Goal: Information Seeking & Learning: Find specific fact

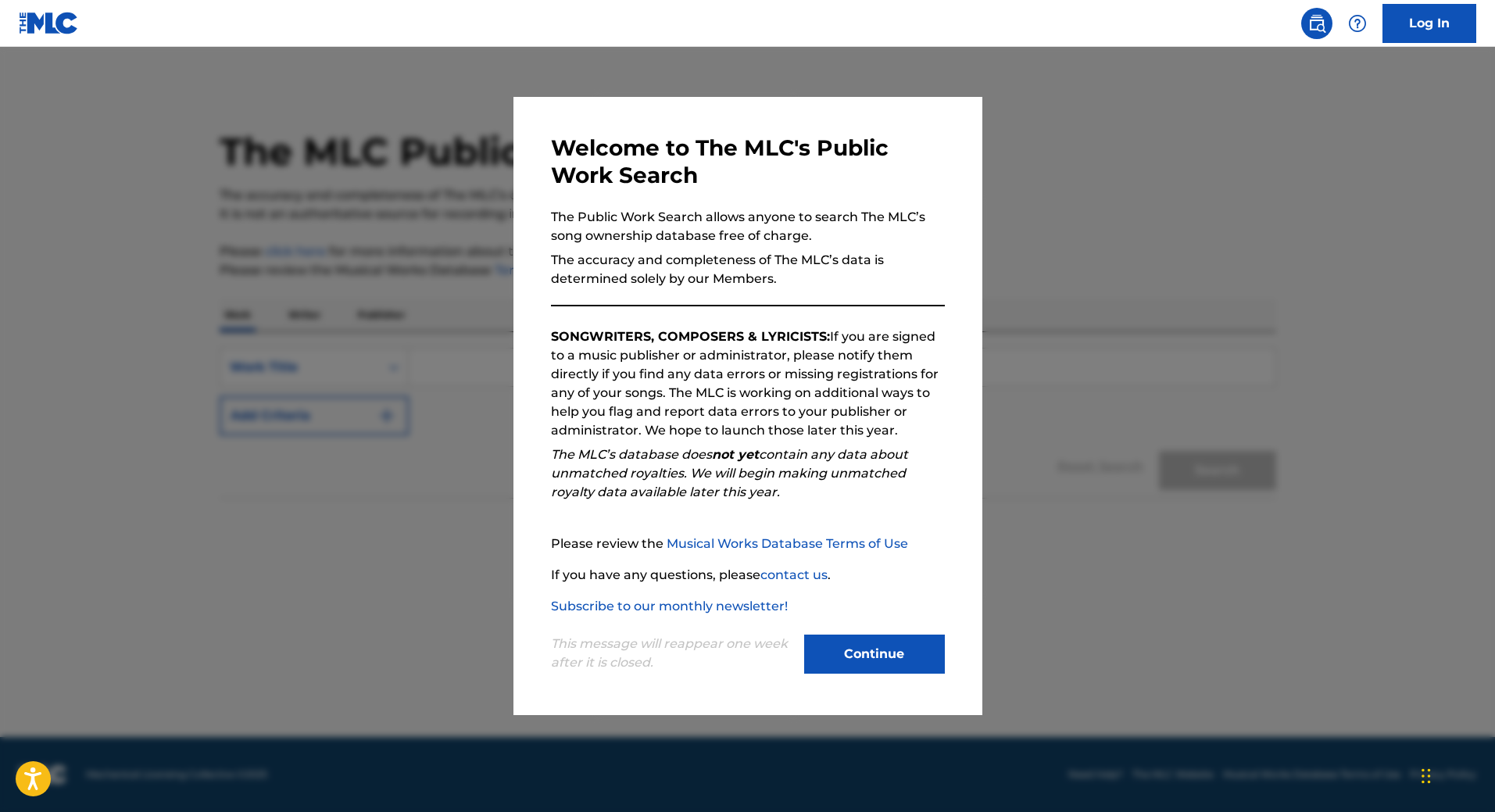
click at [875, 659] on button "Continue" at bounding box center [875, 654] width 141 height 39
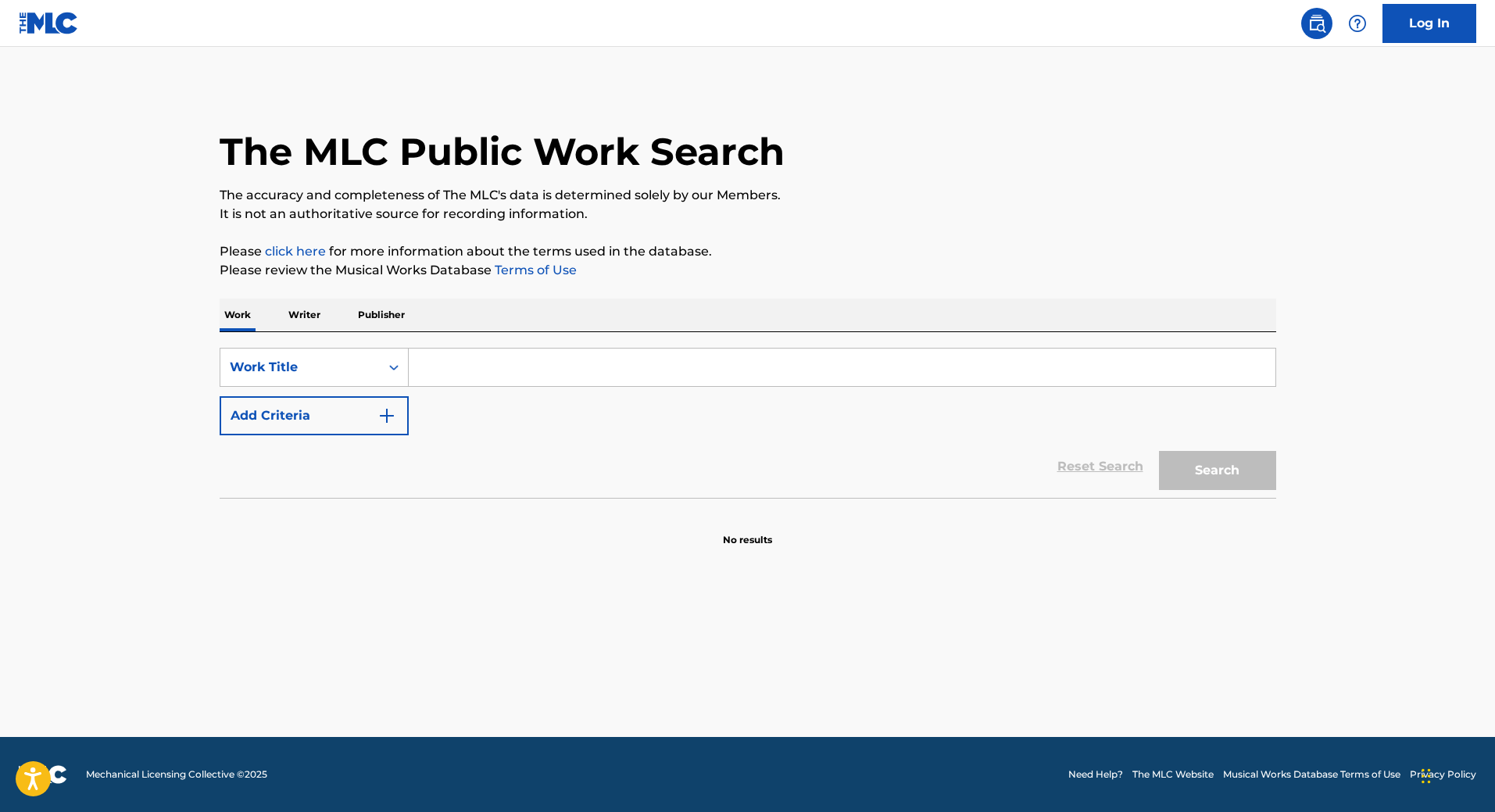
click at [481, 359] on input "Search Form" at bounding box center [842, 367] width 867 height 38
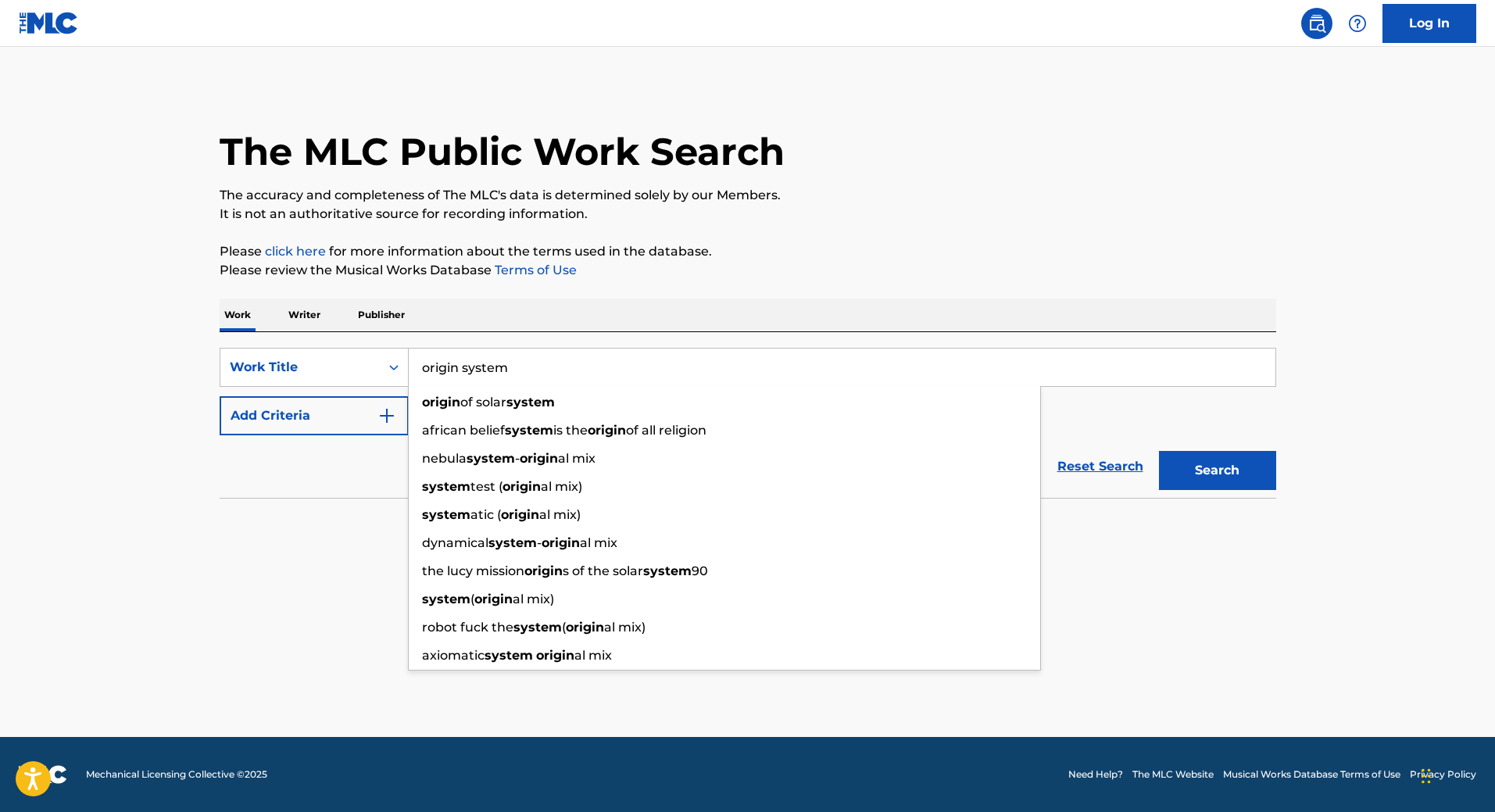
type input "origin system"
click at [1159, 451] on button "Search" at bounding box center [1218, 471] width 117 height 39
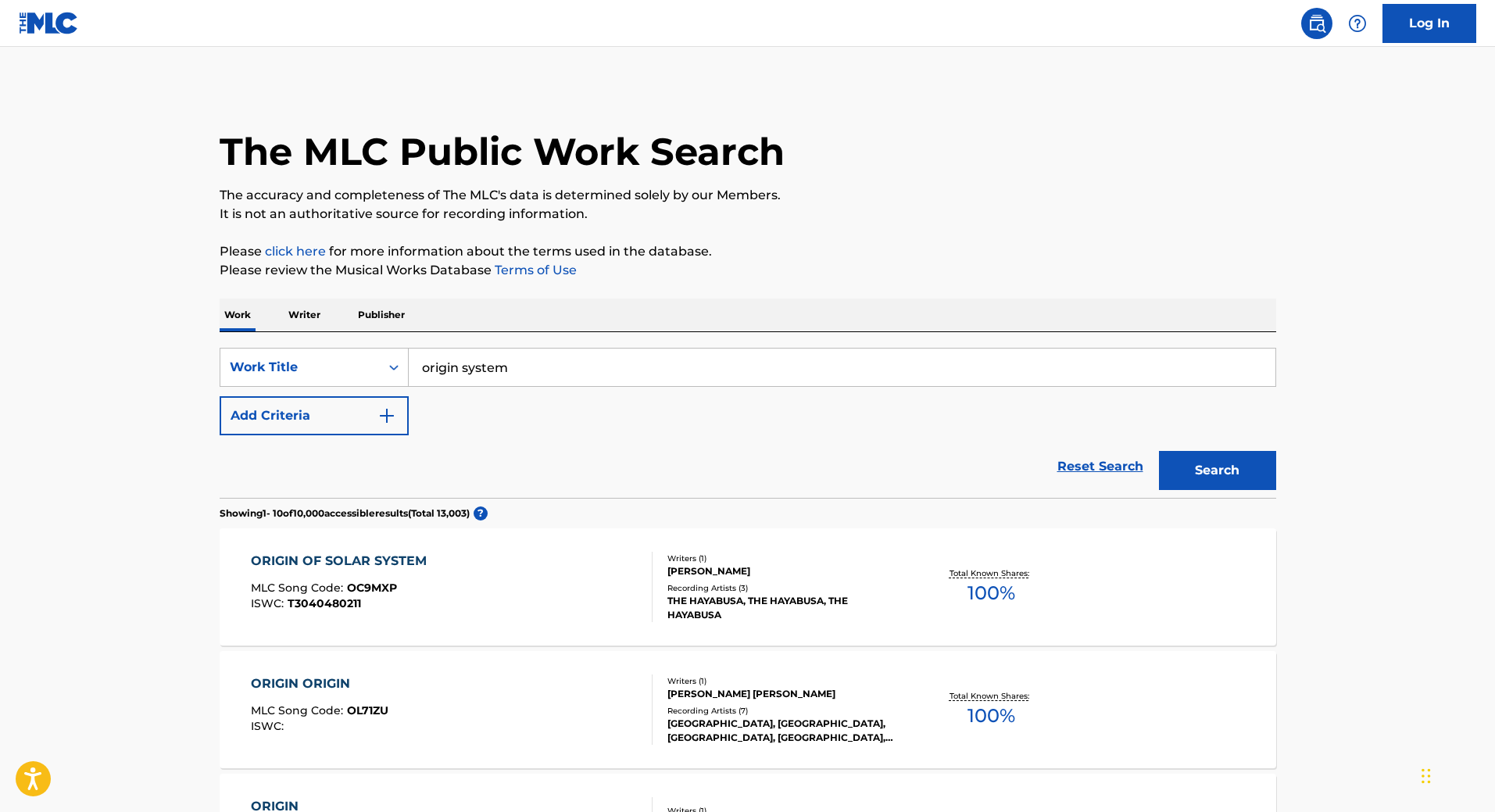
click at [387, 420] on img "Search Form" at bounding box center [387, 416] width 19 height 19
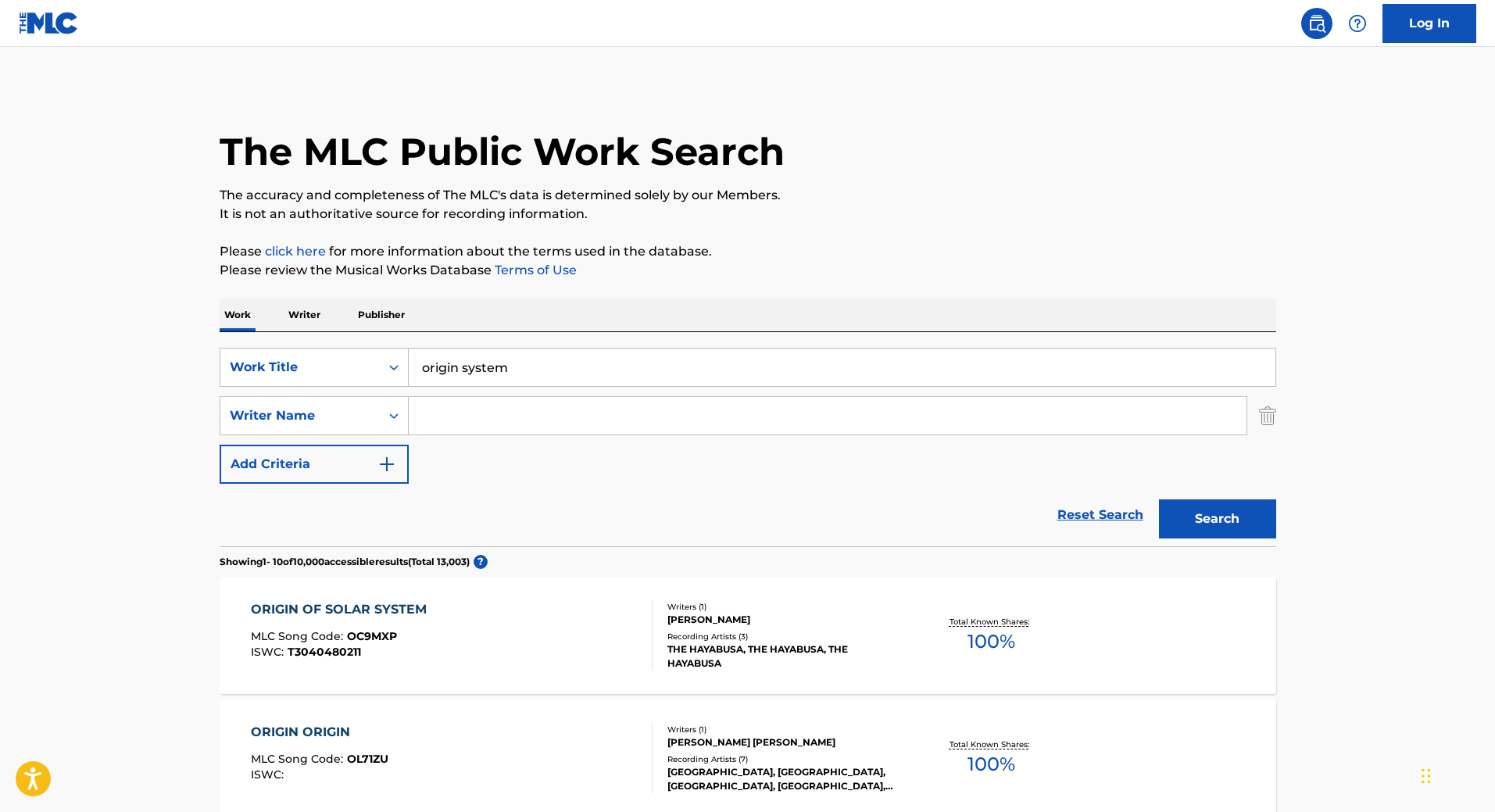
click at [458, 407] on input "Search Form" at bounding box center [828, 416] width 838 height 38
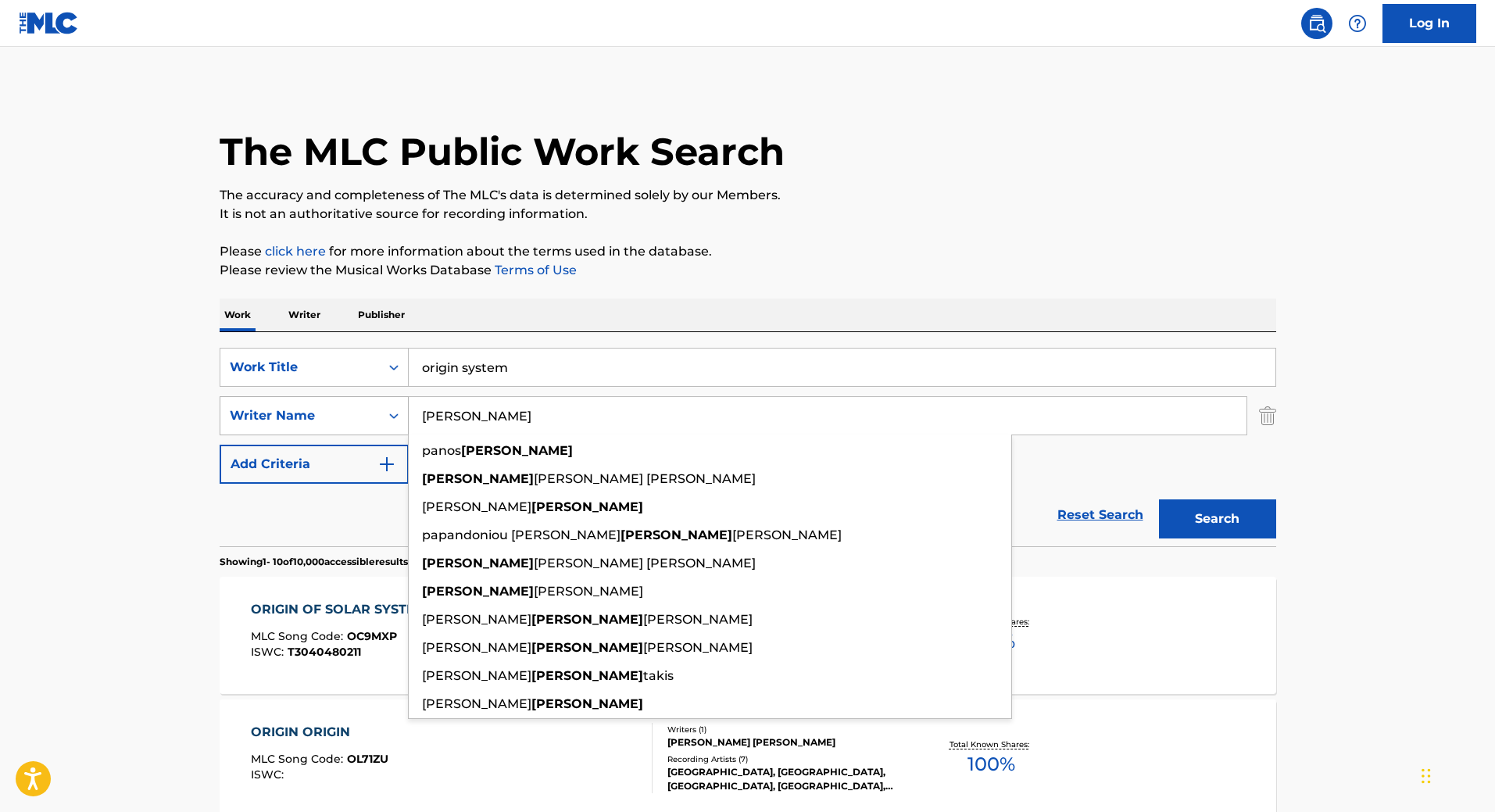
drag, startPoint x: 505, startPoint y: 419, endPoint x: 374, endPoint y: 415, distance: 131.1
click at [375, 415] on div "SearchWithCriteria8cf21b47-7acd-4987-a80d-adfff1f32594 Writer Name [PERSON_NAME…" at bounding box center [747, 416] width 1056 height 39
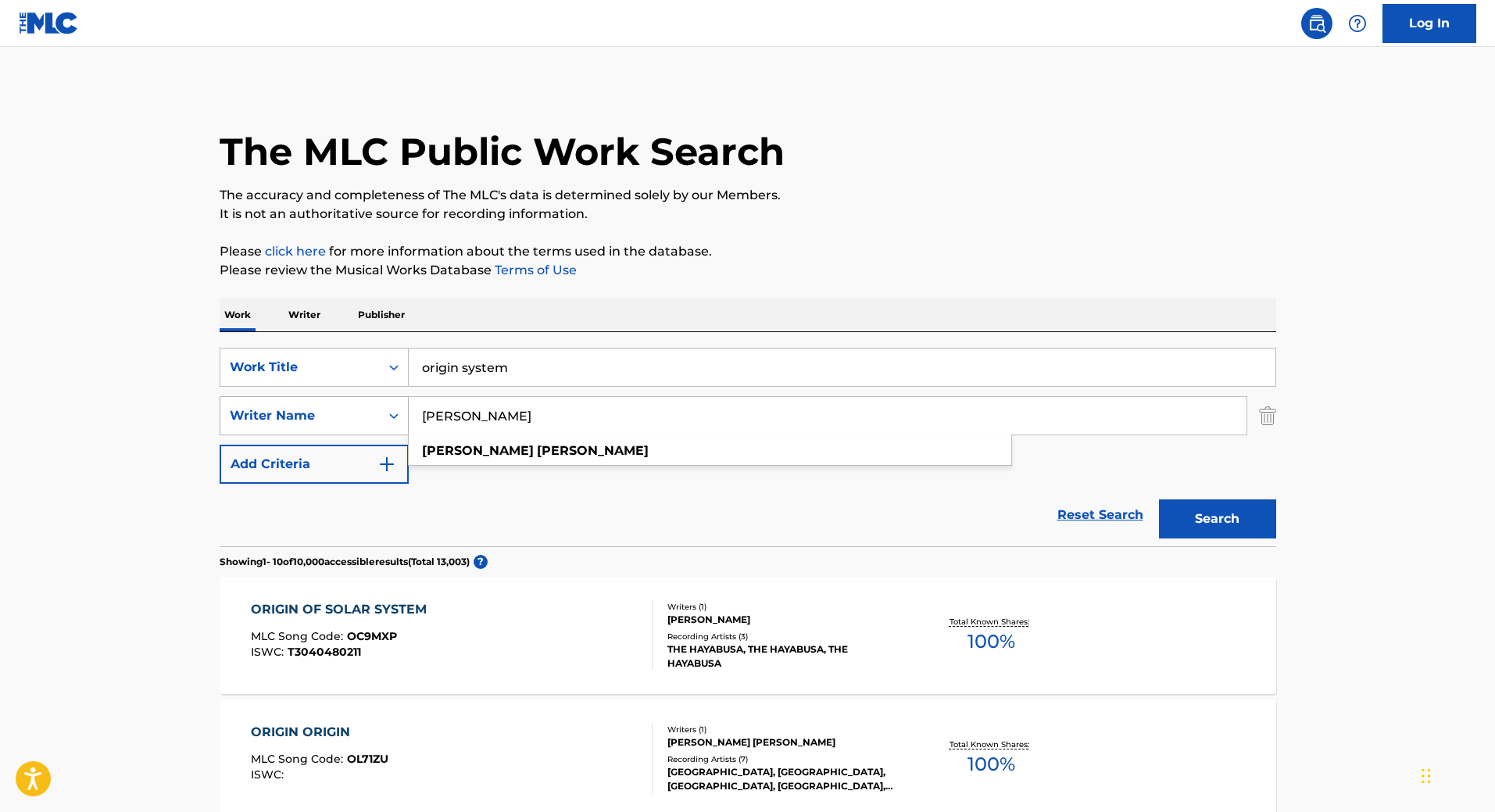
type input "[PERSON_NAME]"
click at [1159, 500] on button "Search" at bounding box center [1218, 519] width 117 height 39
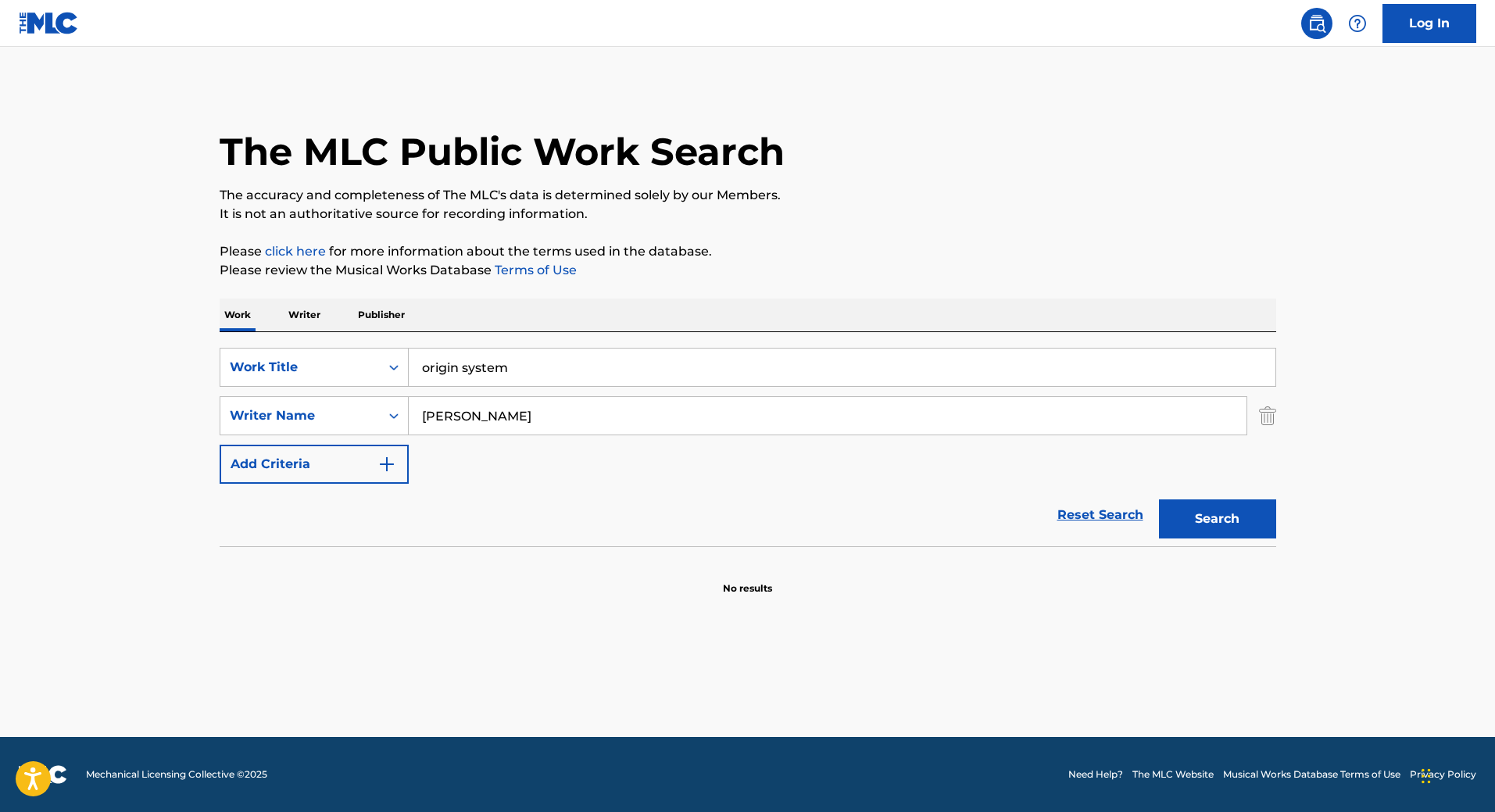
click at [1265, 417] on img "Search Form" at bounding box center [1268, 416] width 17 height 39
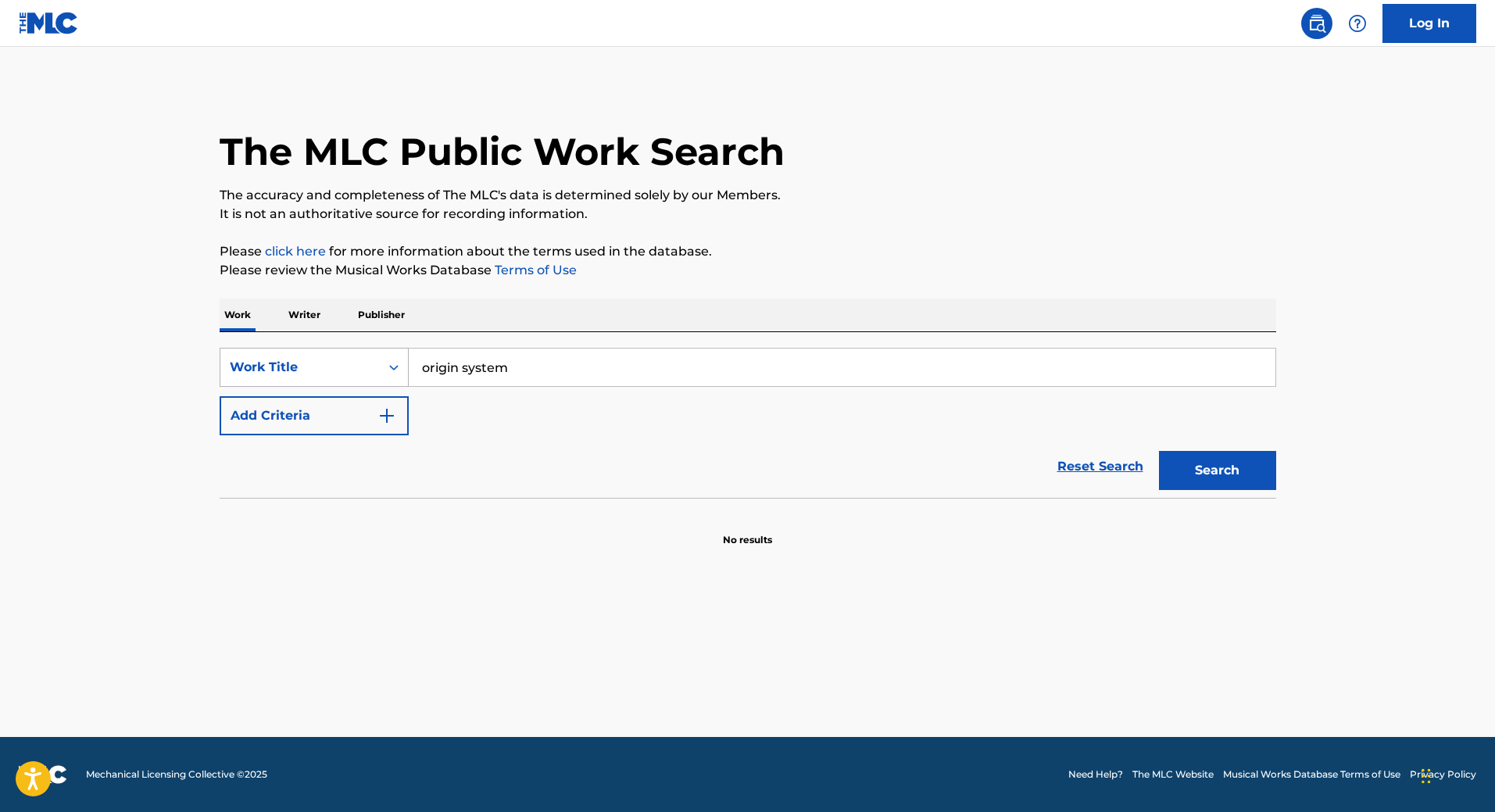
click at [385, 366] on div "Search Form" at bounding box center [394, 367] width 28 height 28
click at [331, 414] on div "Writer Name" at bounding box center [314, 406] width 188 height 39
click at [508, 368] on input "Search Form" at bounding box center [842, 367] width 867 height 38
type input "[PERSON_NAME]"
click at [525, 407] on div "[PERSON_NAME]" at bounding box center [724, 402] width 631 height 28
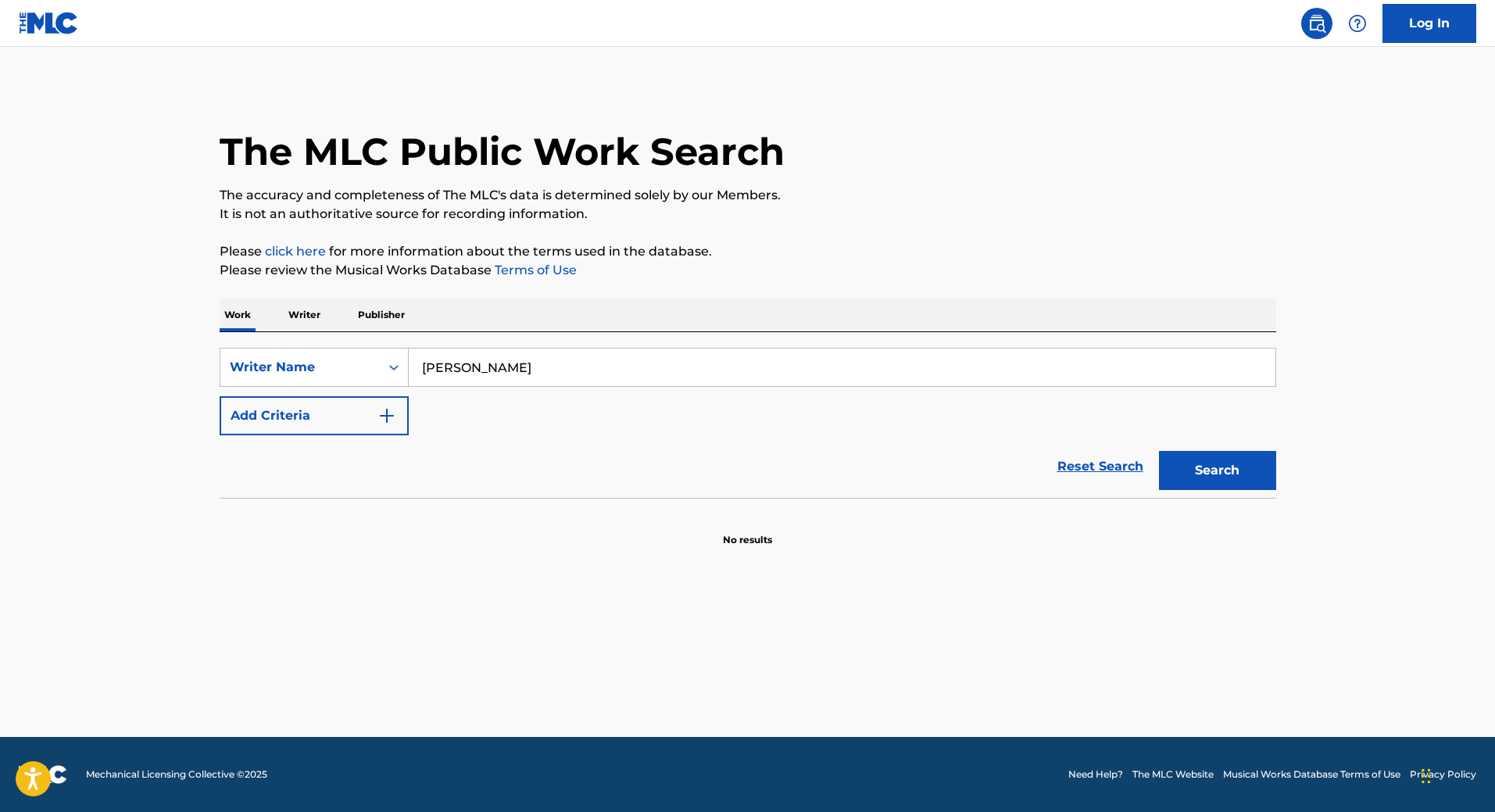
click at [1185, 474] on button "Search" at bounding box center [1218, 471] width 117 height 39
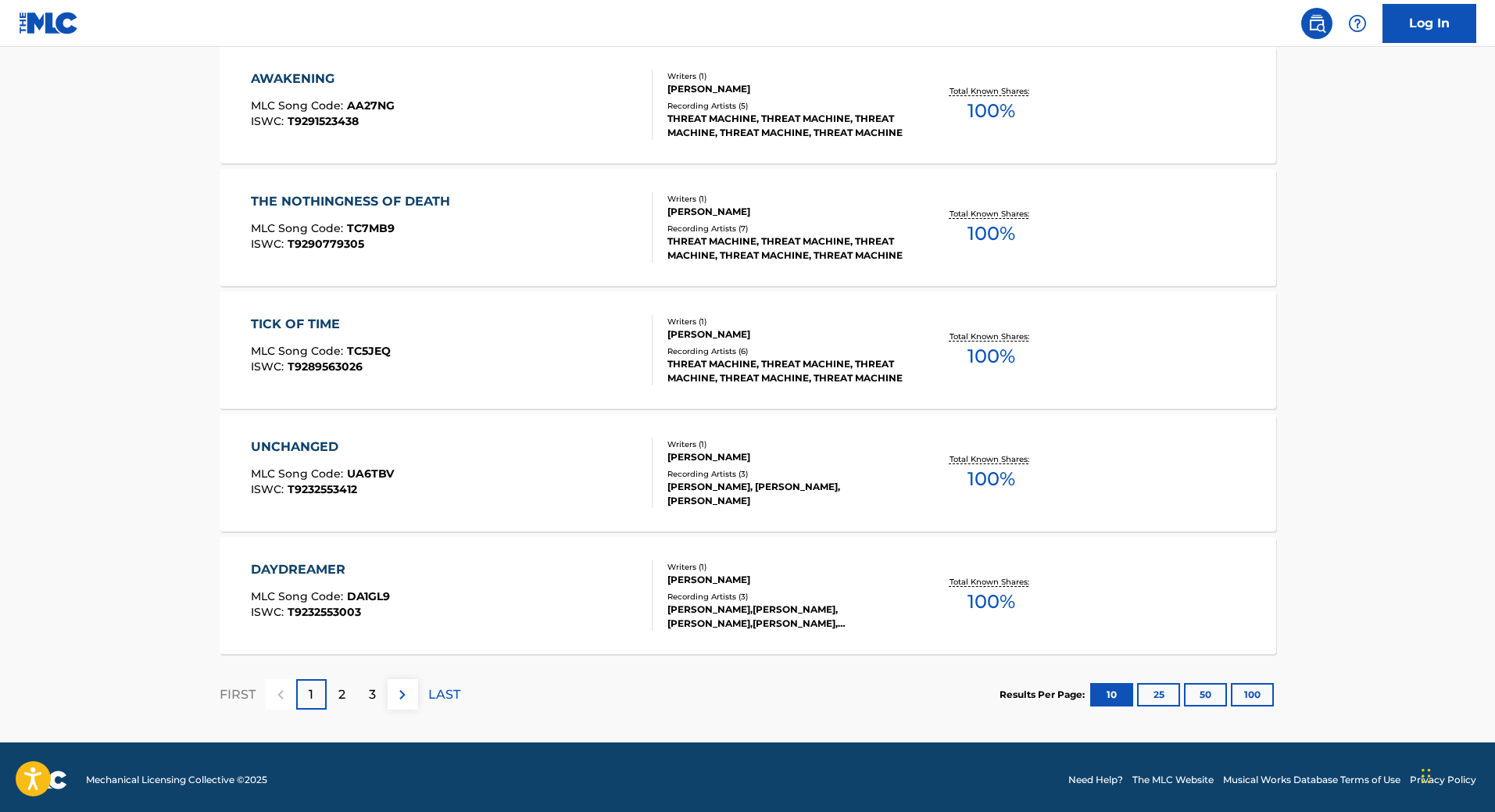
scroll to position [1101, 0]
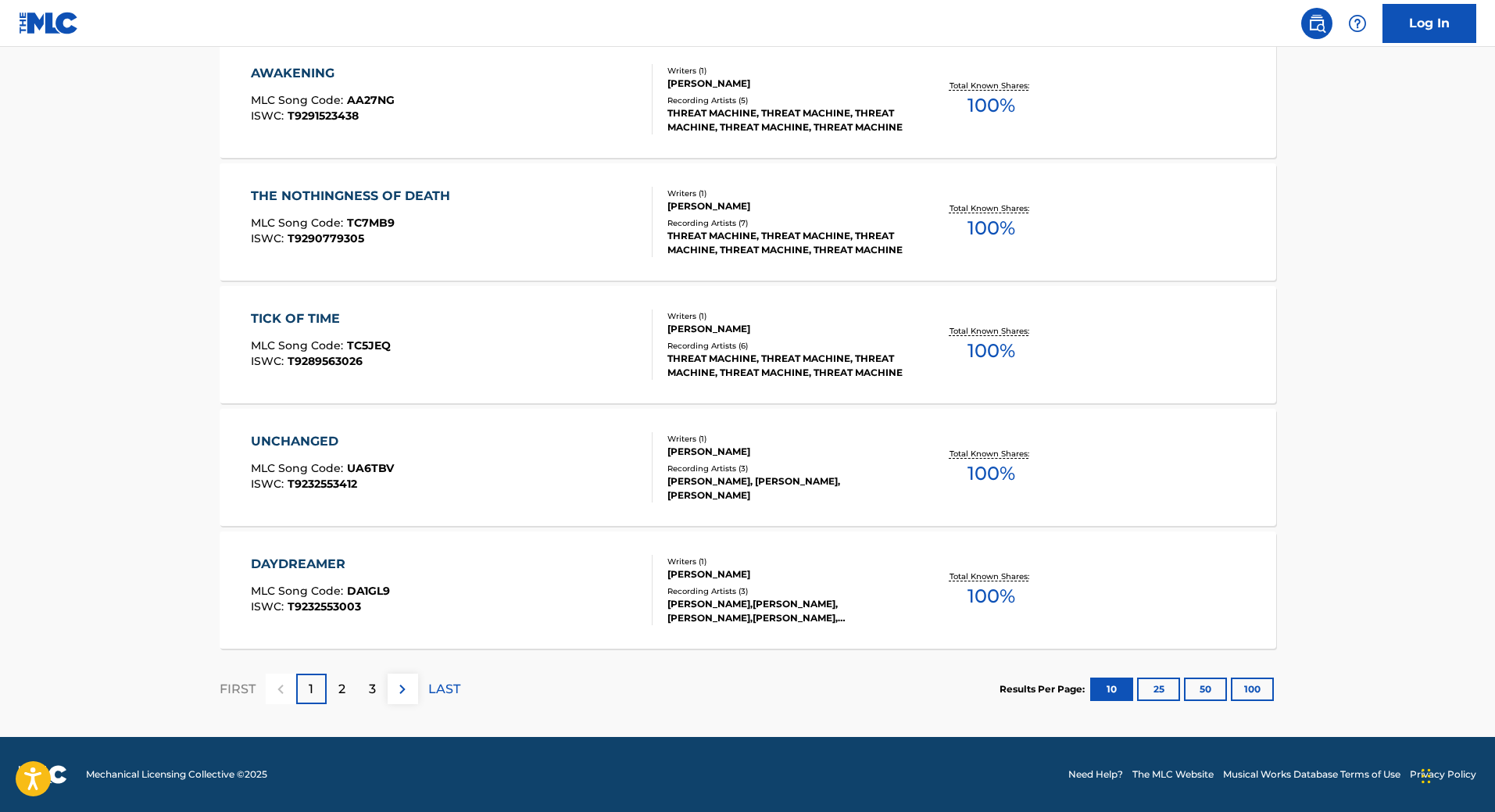
click at [986, 348] on span "100 %" at bounding box center [991, 351] width 48 height 28
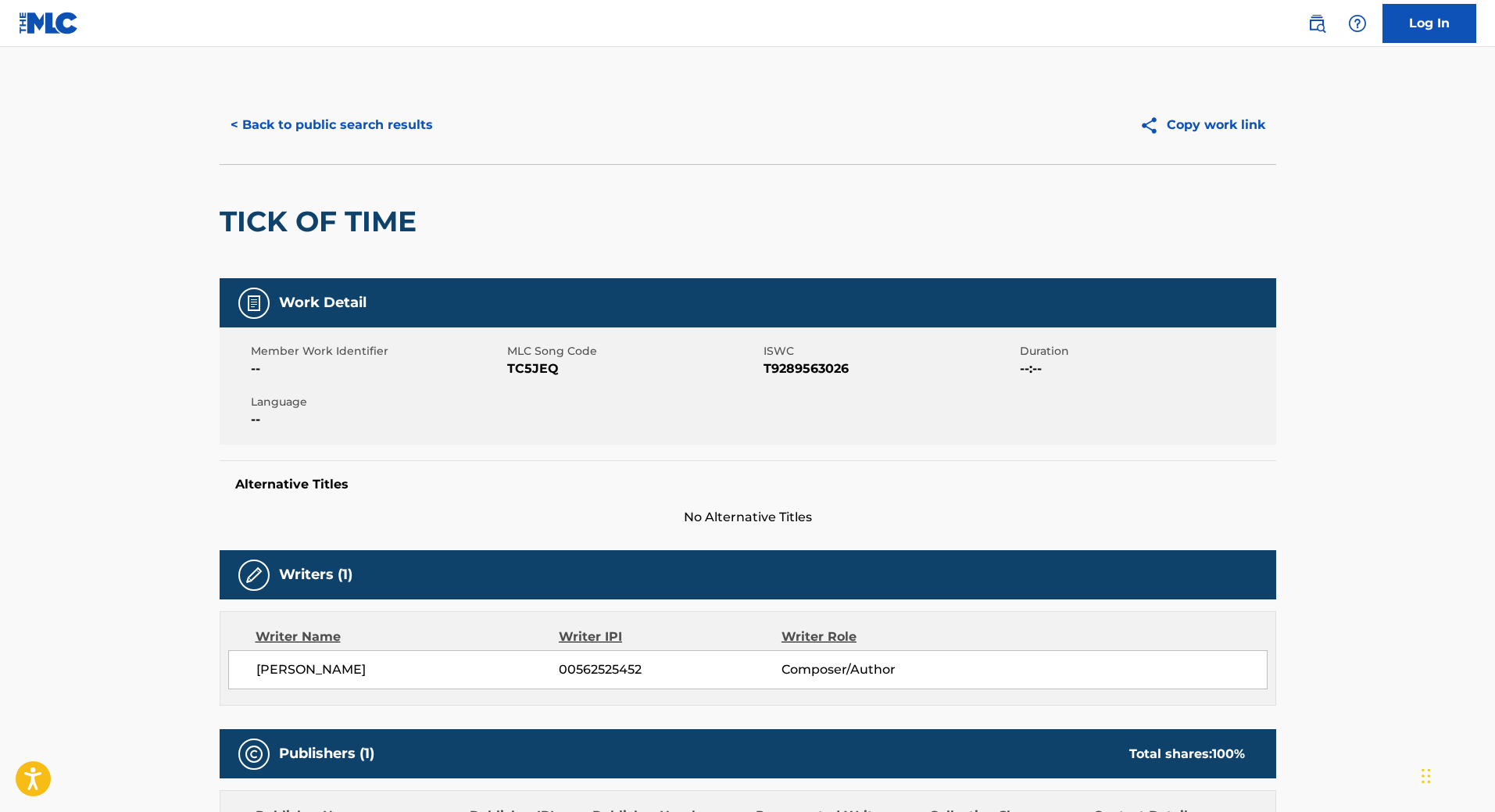
click at [395, 125] on button "< Back to public search results" at bounding box center [331, 125] width 224 height 39
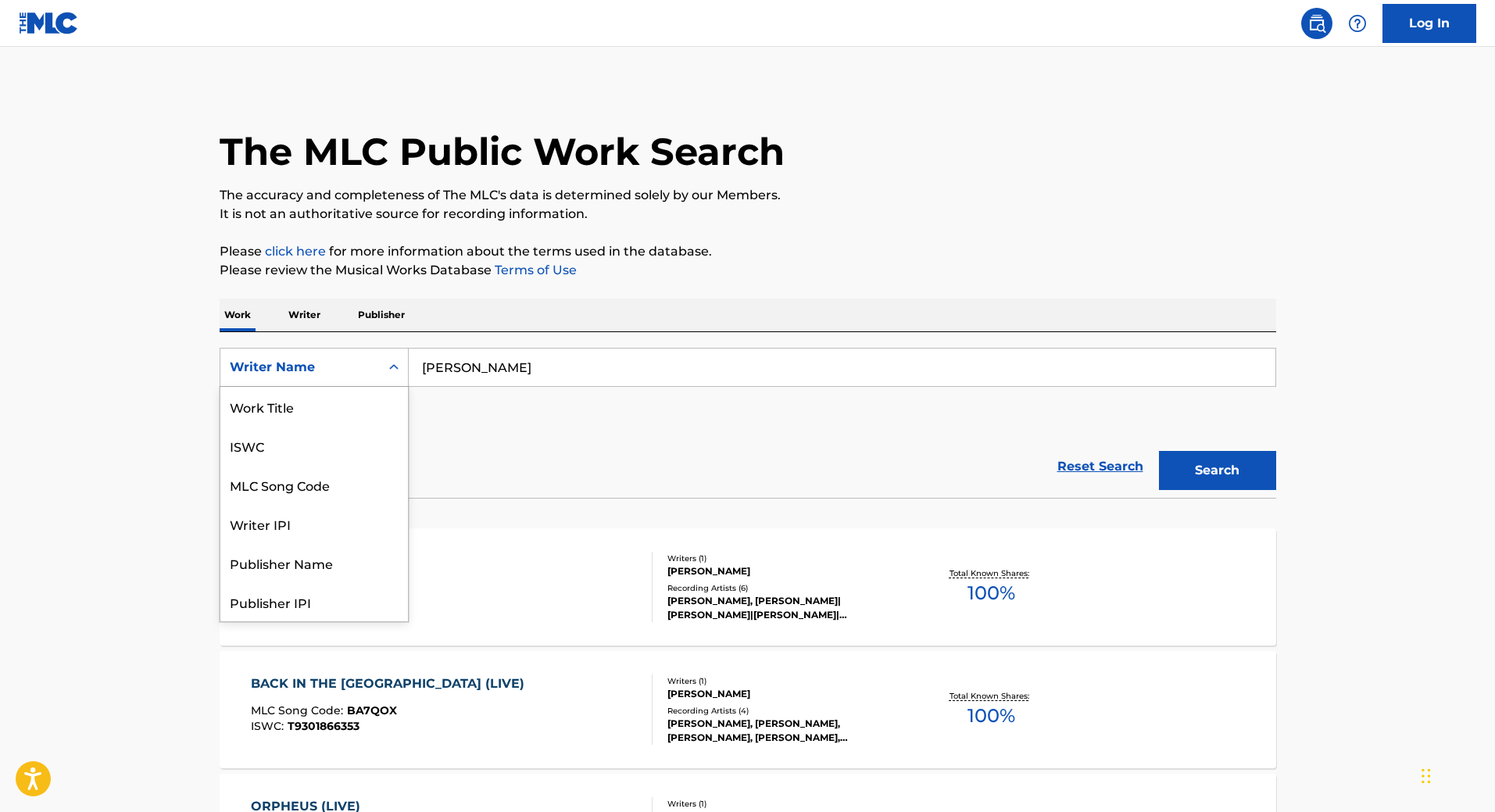
click at [397, 372] on icon "Search Form" at bounding box center [394, 367] width 16 height 16
click at [276, 406] on div "Work Title" at bounding box center [314, 406] width 188 height 39
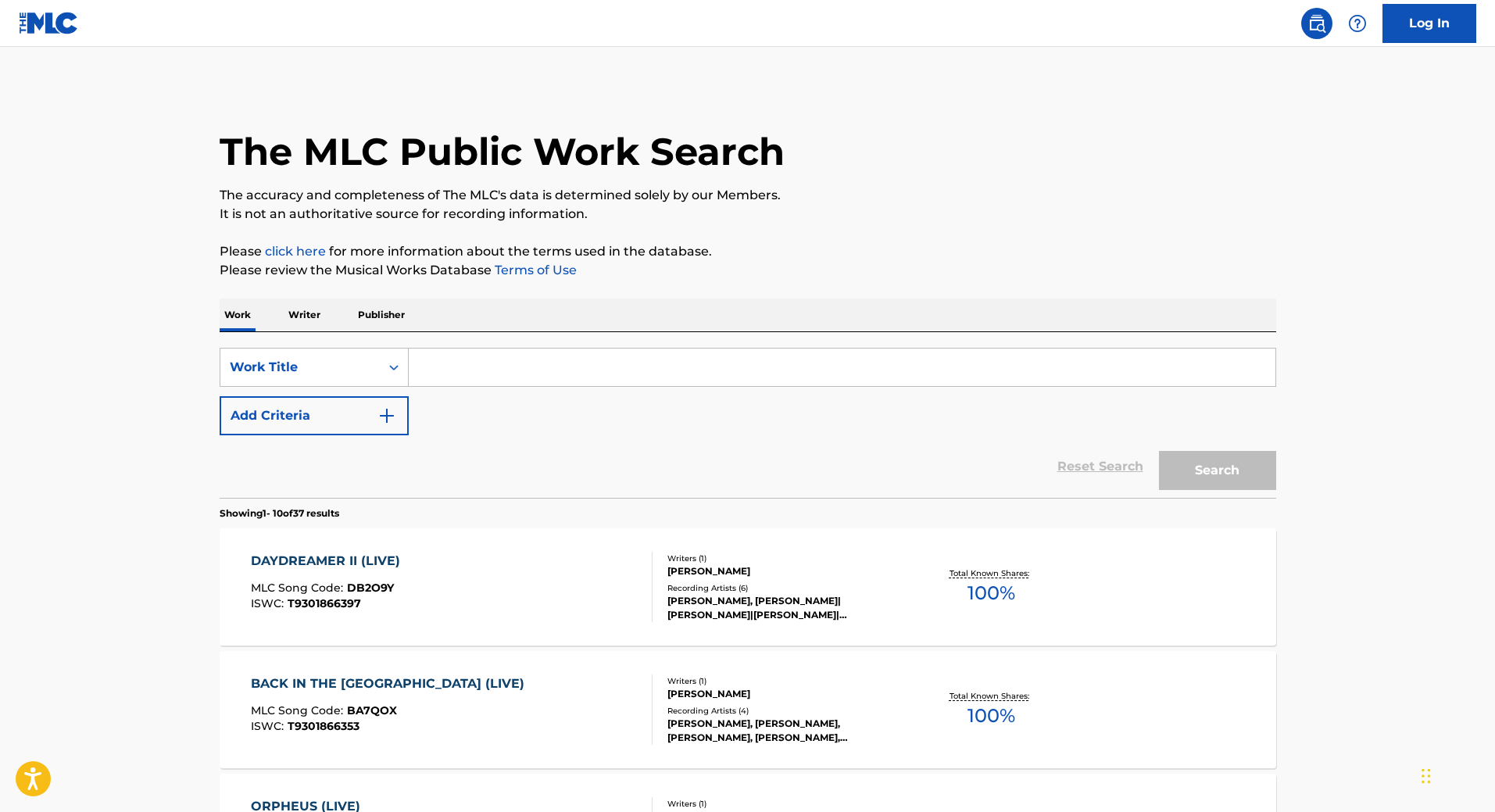
click at [461, 372] on input "Search Form" at bounding box center [842, 367] width 867 height 38
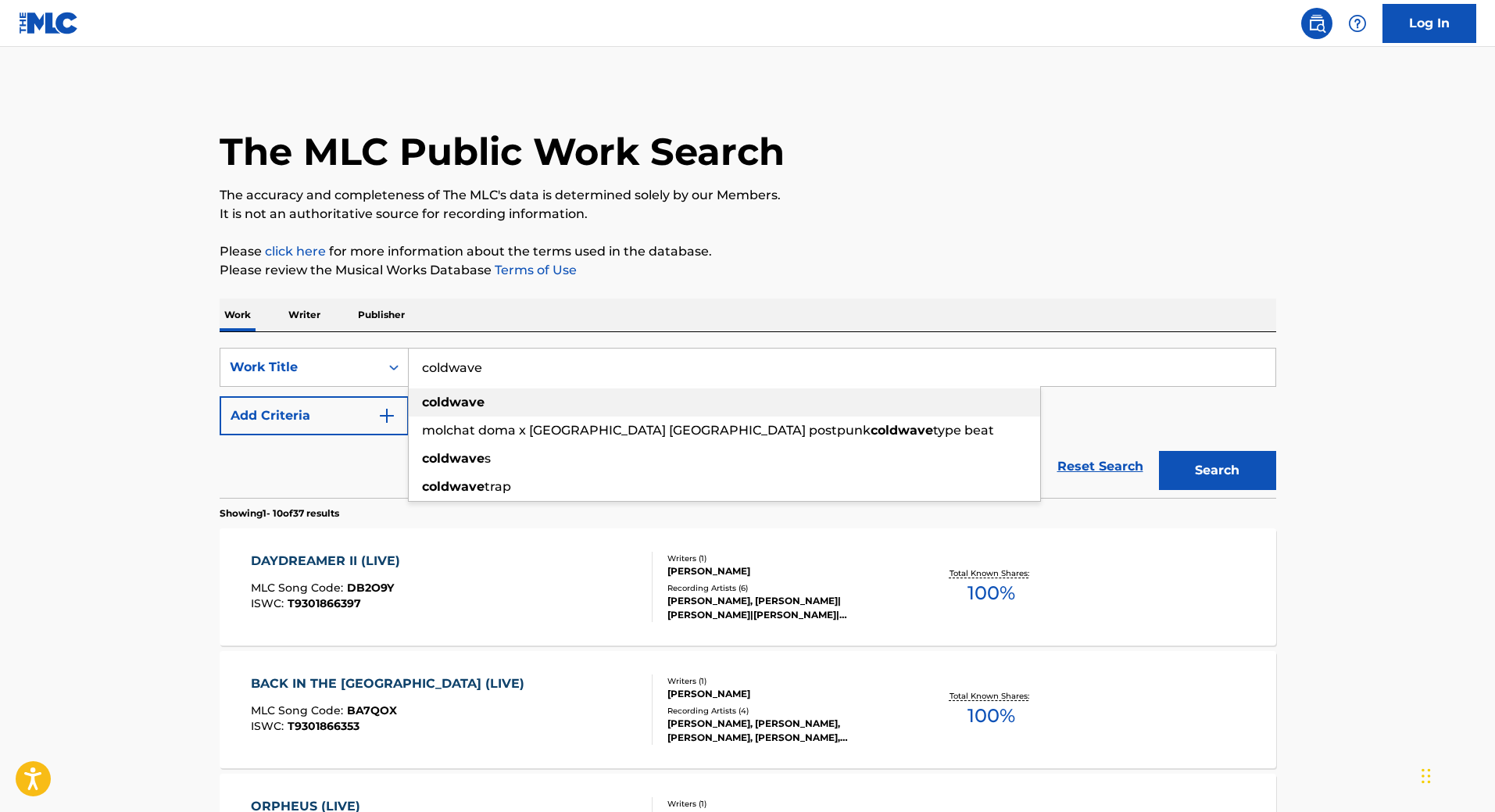
click at [464, 404] on strong "coldwave" at bounding box center [453, 402] width 63 height 15
click at [1242, 480] on button "Search" at bounding box center [1218, 471] width 117 height 39
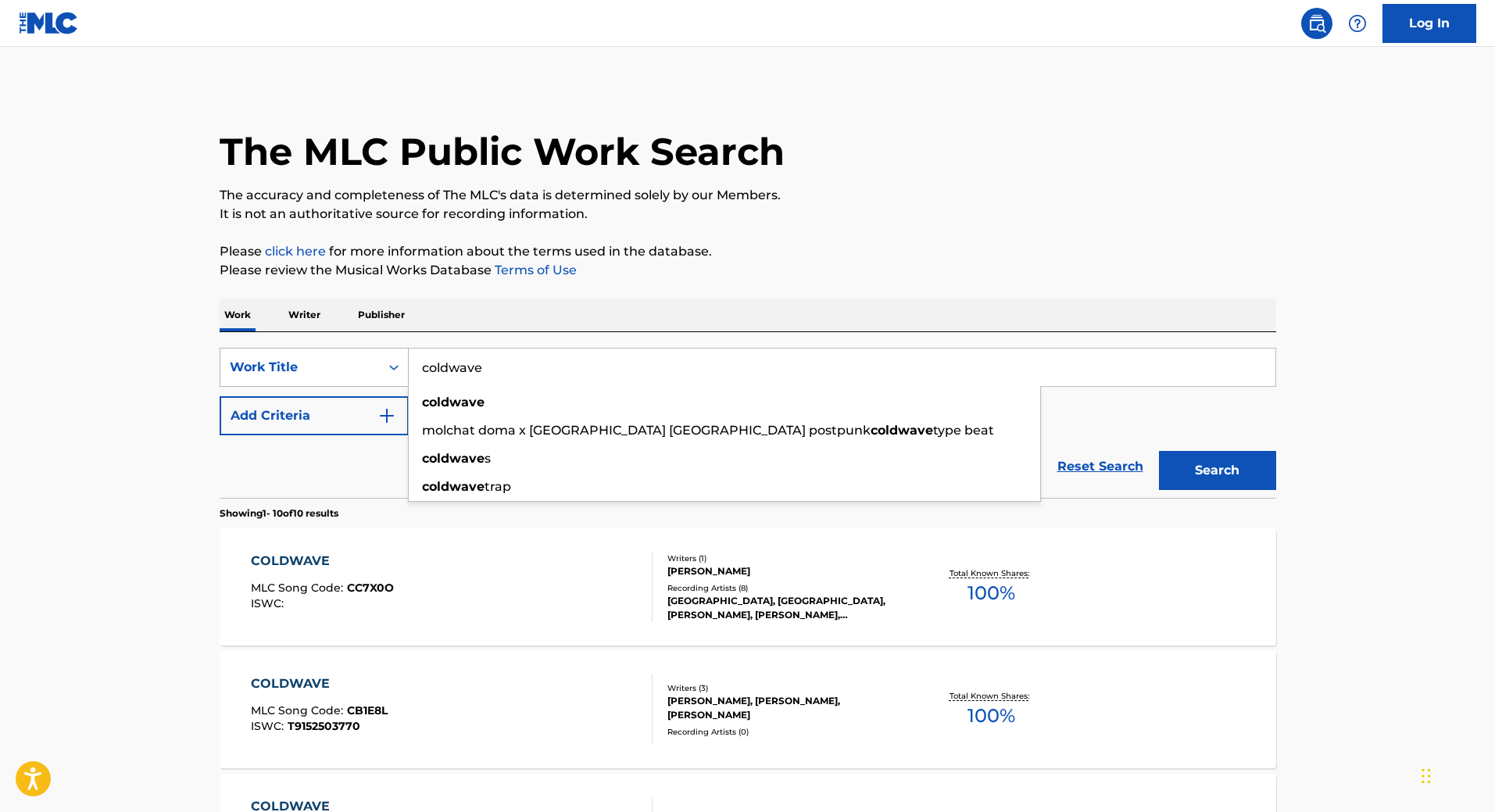
drag, startPoint x: 522, startPoint y: 366, endPoint x: 364, endPoint y: 371, distance: 158.1
click at [364, 371] on div "SearchWithCriteria384f46c4-9650-488a-bef7-23abac054e92 Work Title coldwave cold…" at bounding box center [747, 367] width 1056 height 39
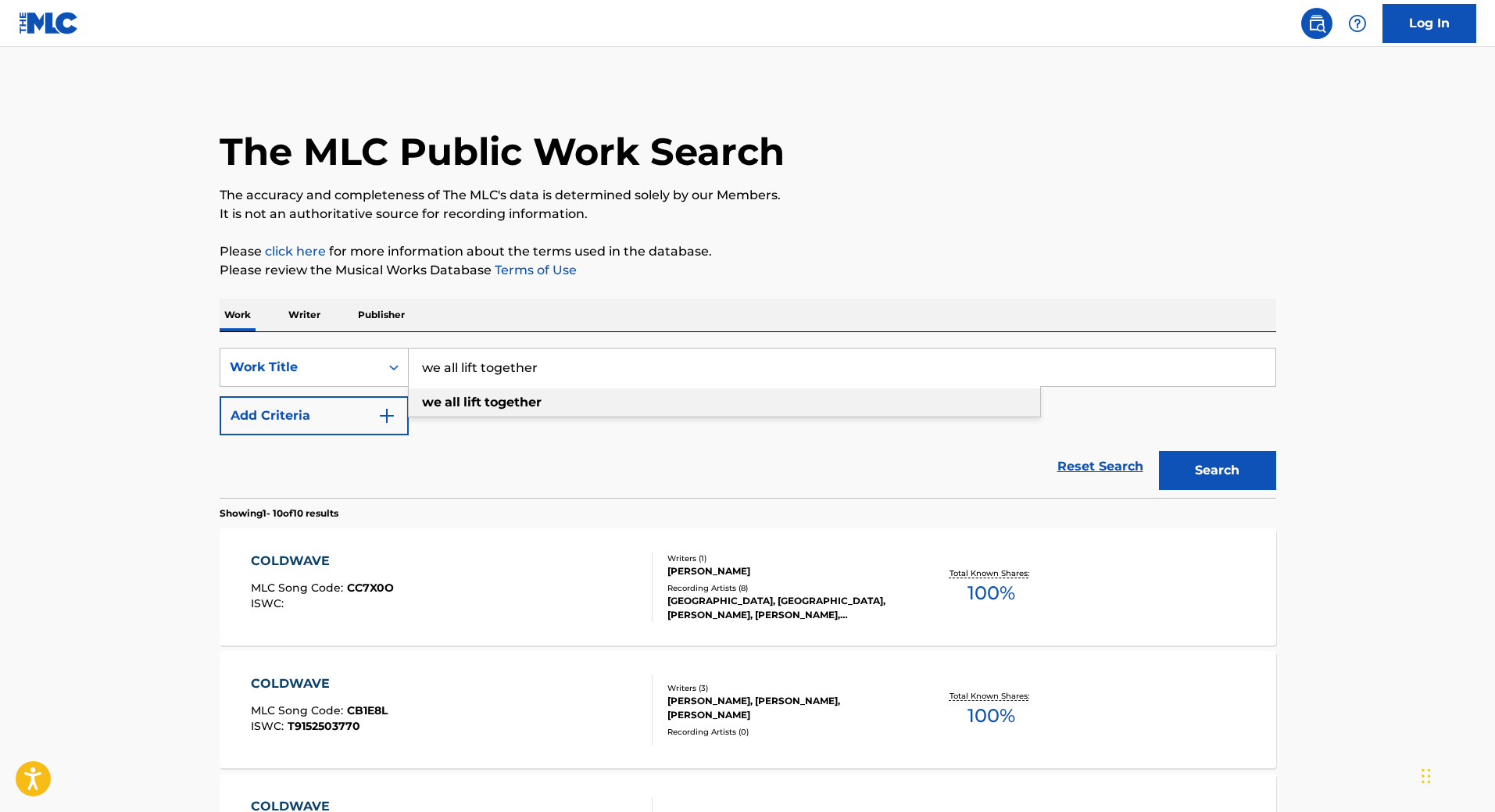
click at [455, 400] on strong "all" at bounding box center [453, 402] width 16 height 15
click at [1188, 466] on button "Search" at bounding box center [1218, 471] width 117 height 39
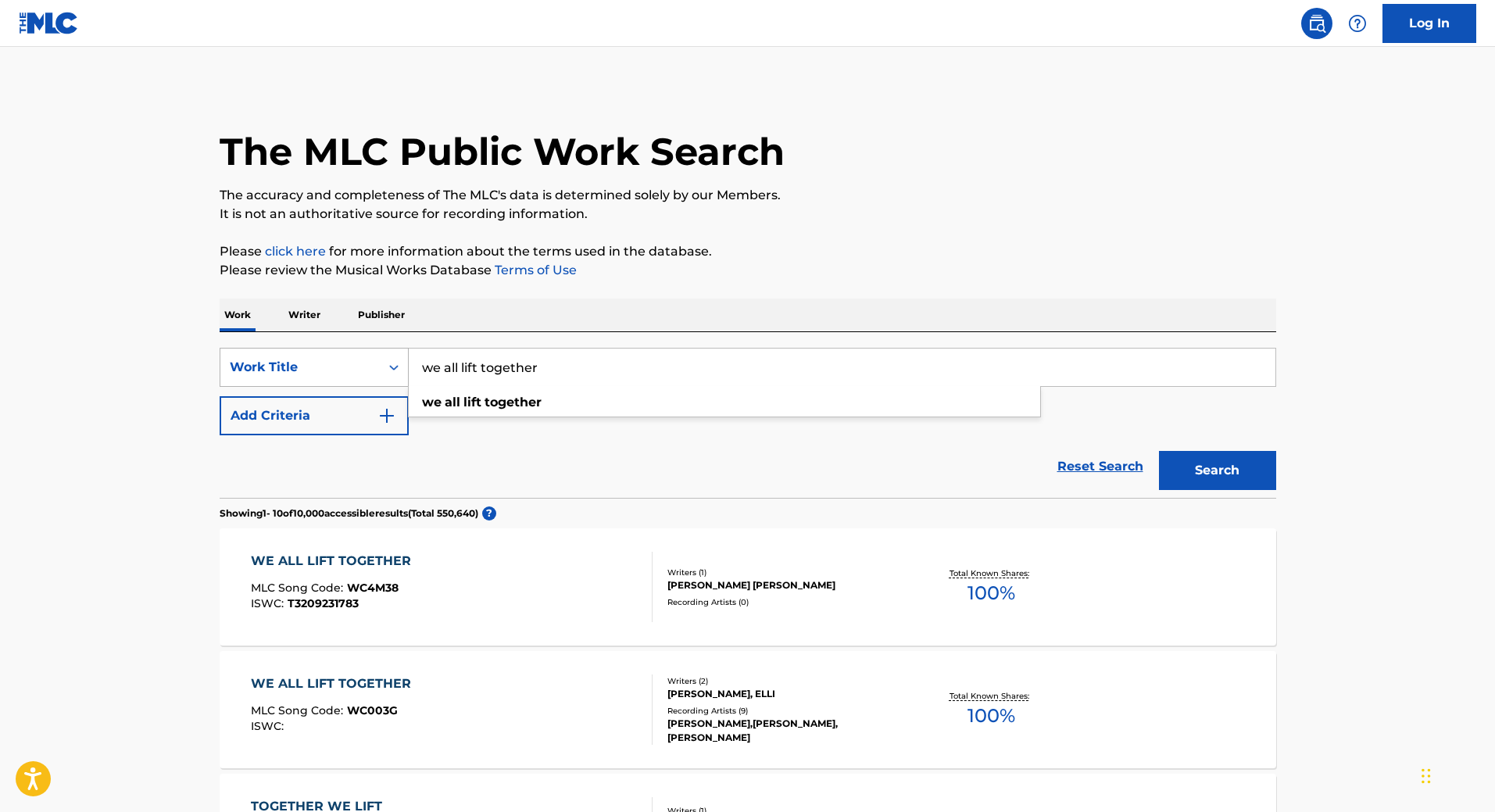
drag, startPoint x: 601, startPoint y: 373, endPoint x: 356, endPoint y: 370, distance: 245.0
click at [356, 370] on div "SearchWithCriteria384f46c4-9650-488a-bef7-23abac054e92 Work Title we all lift t…" at bounding box center [747, 367] width 1056 height 39
click at [1159, 451] on button "Search" at bounding box center [1218, 471] width 117 height 39
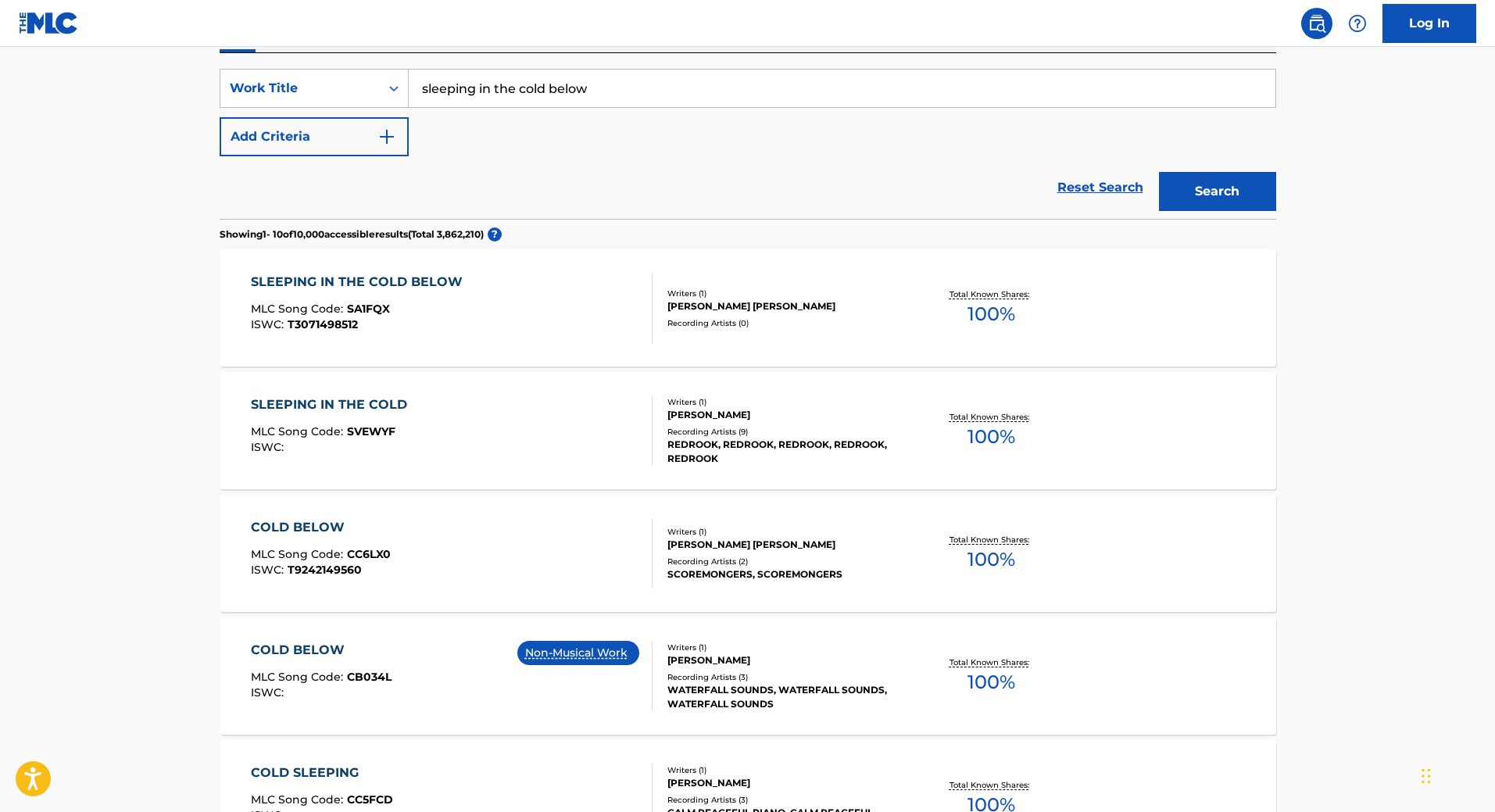
scroll to position [78, 0]
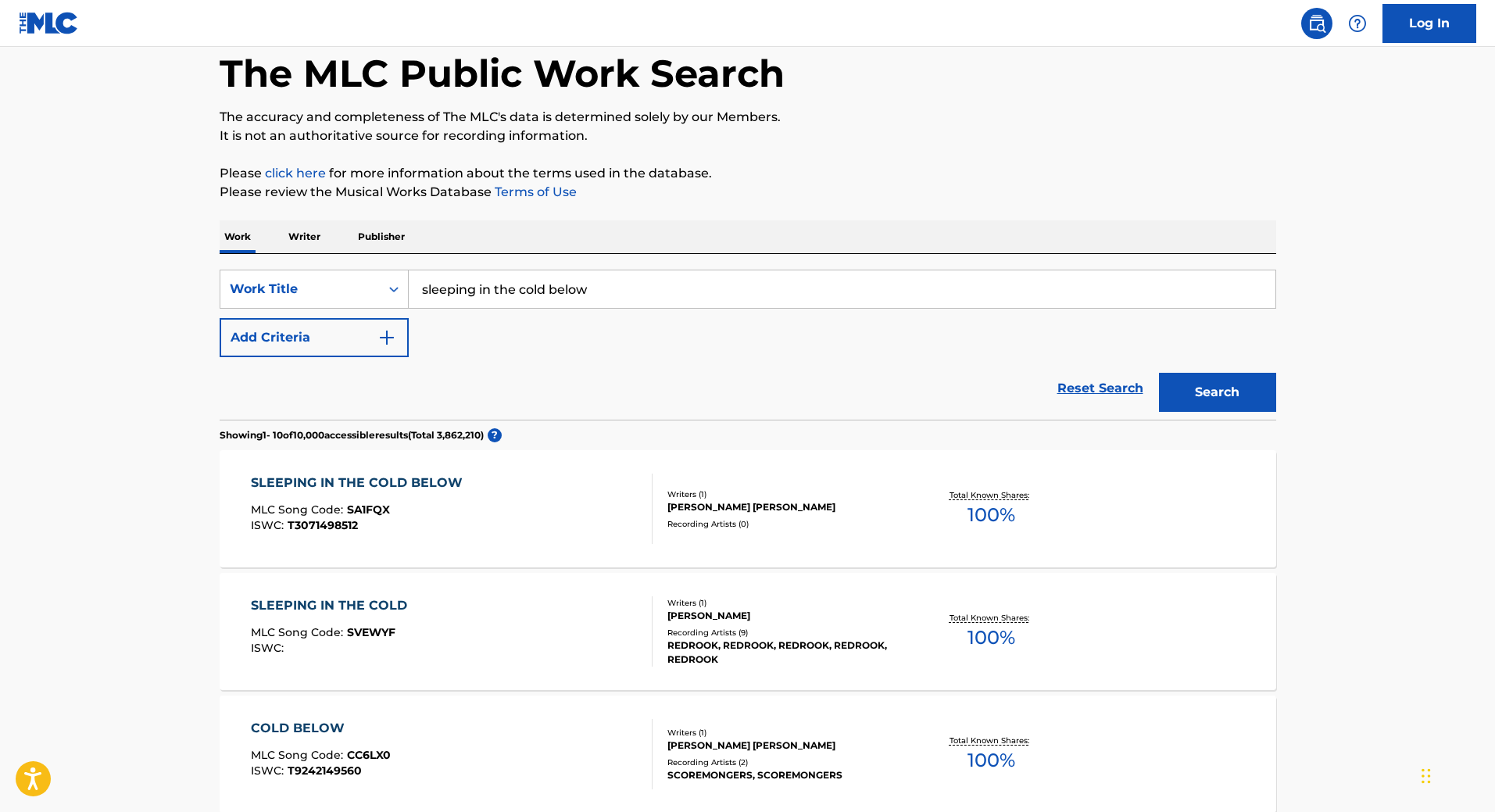
drag, startPoint x: 603, startPoint y: 291, endPoint x: 422, endPoint y: 289, distance: 181.0
click at [422, 289] on input "sleeping in the cold below" at bounding box center [842, 289] width 867 height 38
type input "smiles from [PERSON_NAME]"
click at [1193, 394] on button "Search" at bounding box center [1218, 392] width 117 height 39
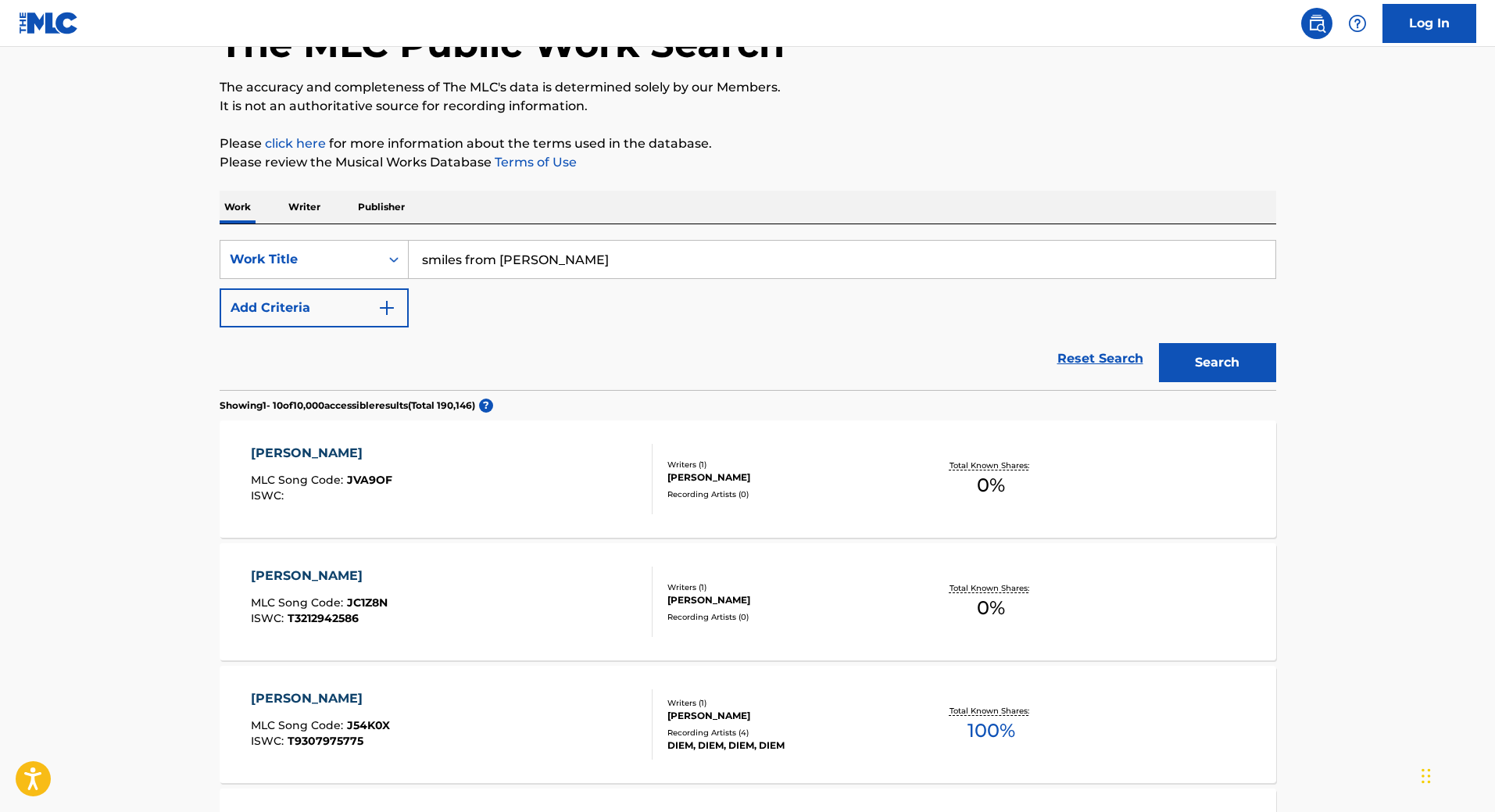
scroll to position [0, 0]
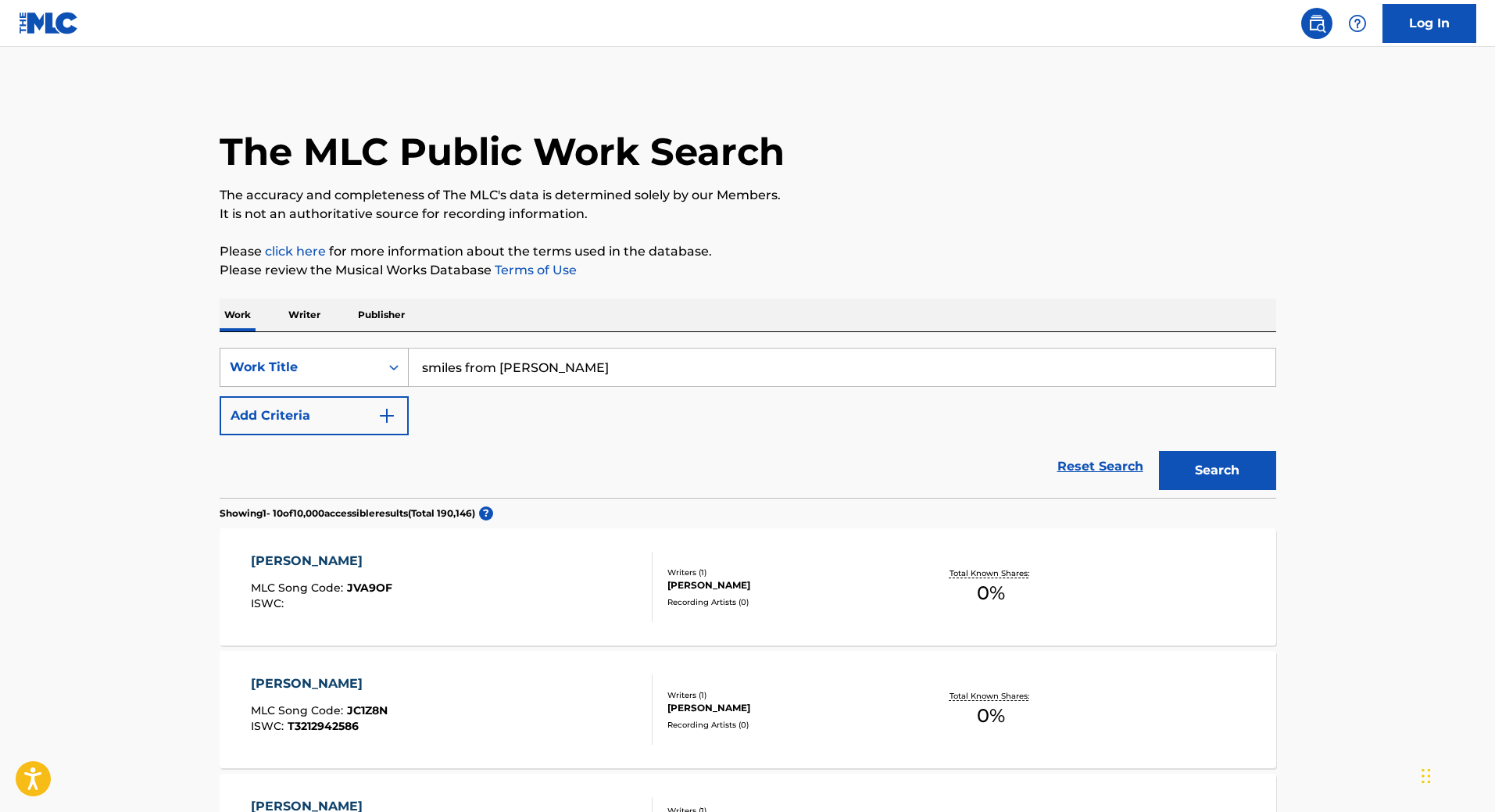
drag, startPoint x: 570, startPoint y: 367, endPoint x: 366, endPoint y: 365, distance: 204.0
click at [366, 365] on div "SearchWithCriteria384f46c4-9650-488a-bef7-23abac054e92 Work Title smiles from […" at bounding box center [747, 367] width 1056 height 39
